Goal: Navigation & Orientation: Go to known website

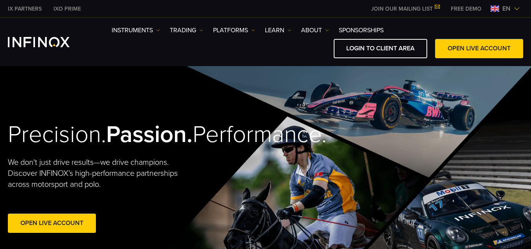
click at [515, 9] on img at bounding box center [517, 9] width 6 height 6
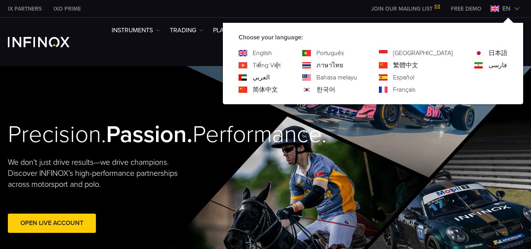
click at [415, 79] on link "Español" at bounding box center [403, 77] width 21 height 9
